Goal: Navigation & Orientation: Find specific page/section

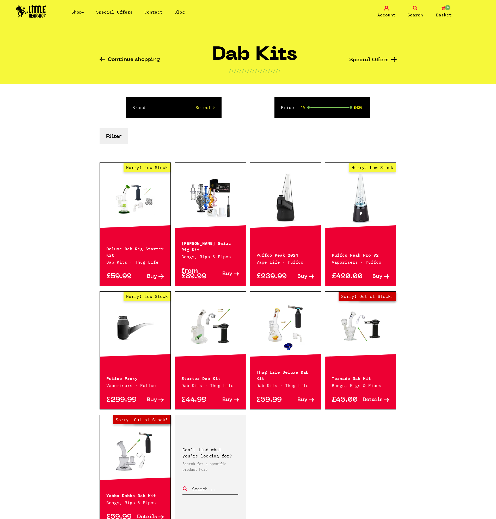
click at [143, 214] on link "Hurry! Low Stock" at bounding box center [135, 198] width 71 height 52
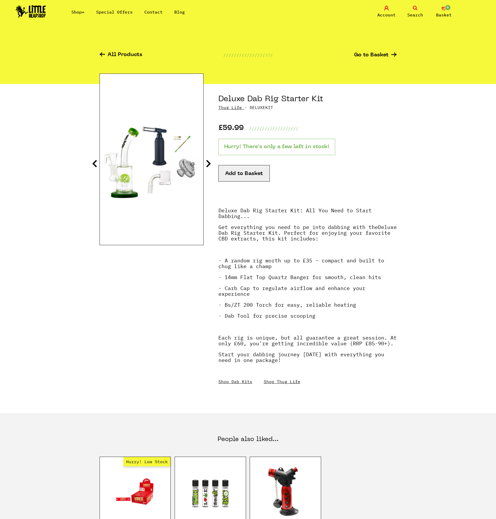
click at [124, 146] on img at bounding box center [151, 159] width 103 height 129
click at [128, 175] on img at bounding box center [151, 159] width 103 height 129
click at [207, 165] on icon at bounding box center [208, 163] width 5 height 8
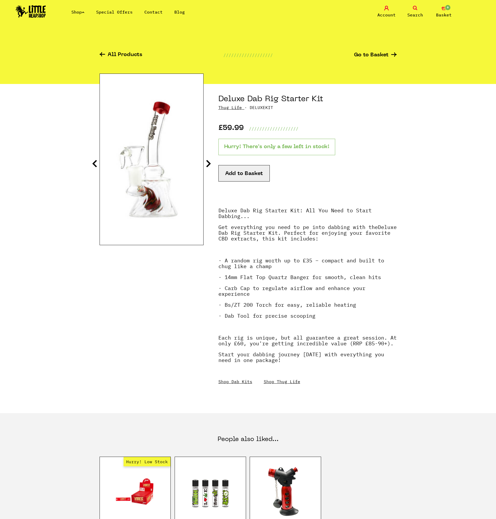
click at [97, 161] on icon at bounding box center [94, 163] width 5 height 8
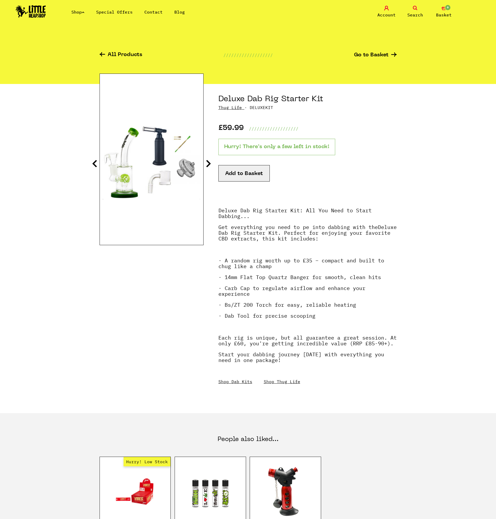
click at [209, 163] on icon at bounding box center [208, 163] width 5 height 8
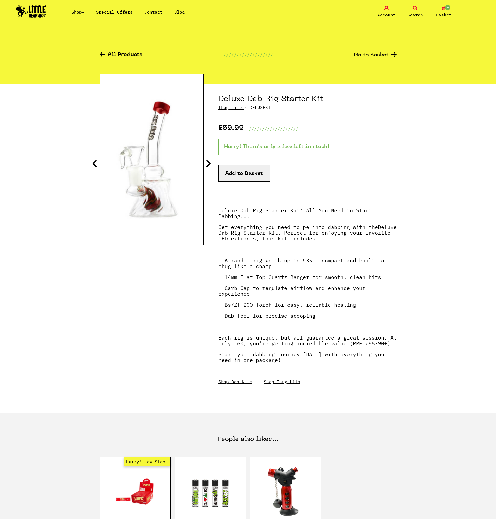
click at [209, 163] on icon at bounding box center [208, 163] width 5 height 8
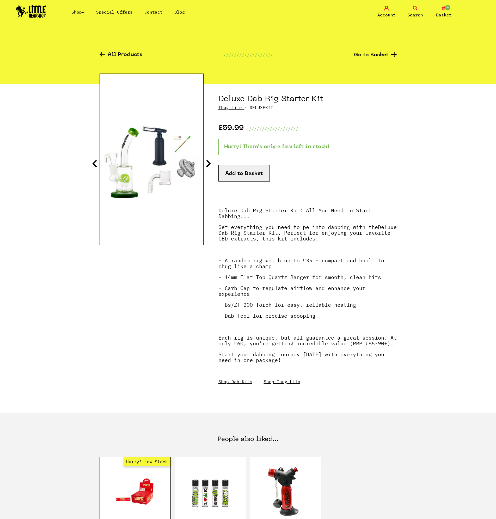
click at [209, 163] on icon at bounding box center [208, 163] width 5 height 8
click at [81, 11] on link "Shop" at bounding box center [77, 11] width 13 height 5
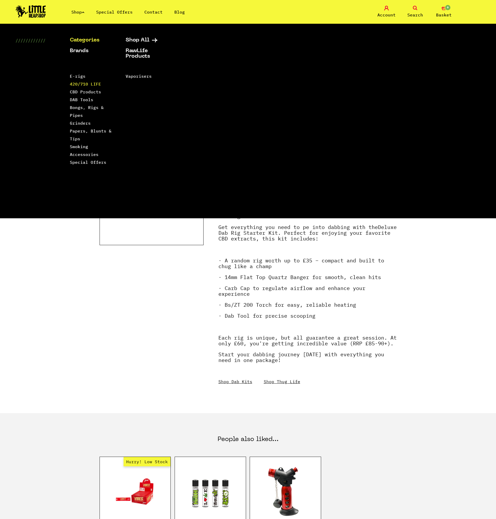
click at [78, 83] on link "420/710 LIFE" at bounding box center [85, 83] width 31 height 5
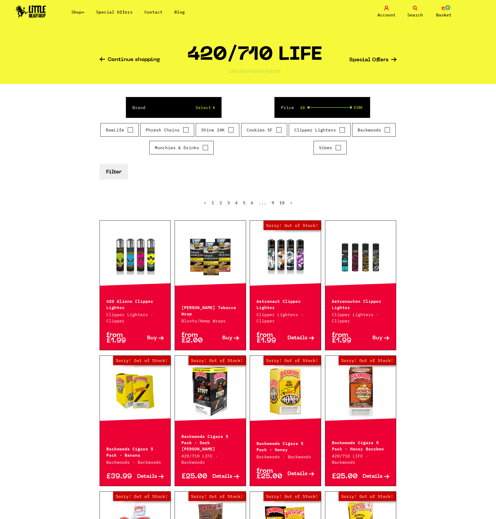
click at [79, 11] on link "Shop" at bounding box center [77, 11] width 13 height 5
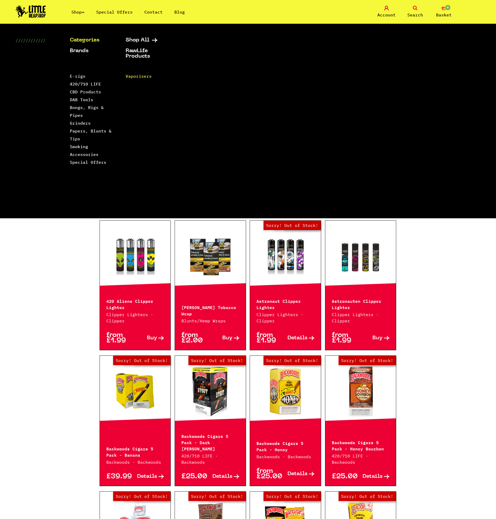
click at [133, 76] on link "Vaporisers" at bounding box center [139, 75] width 26 height 5
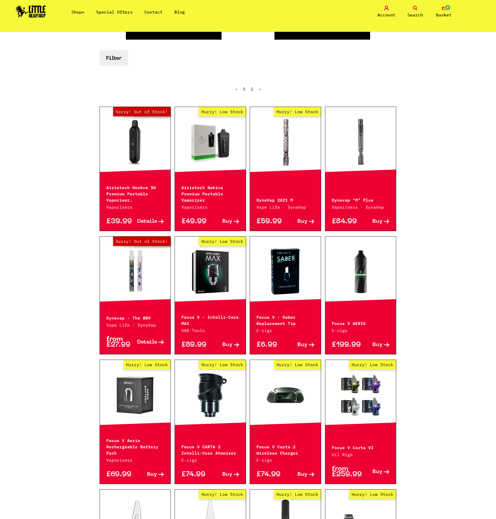
scroll to position [26, 0]
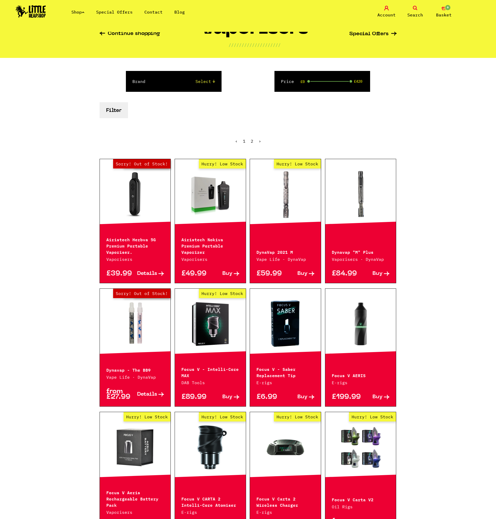
click at [252, 143] on link "2" at bounding box center [252, 140] width 3 height 5
